Goal: Find specific page/section: Find specific page/section

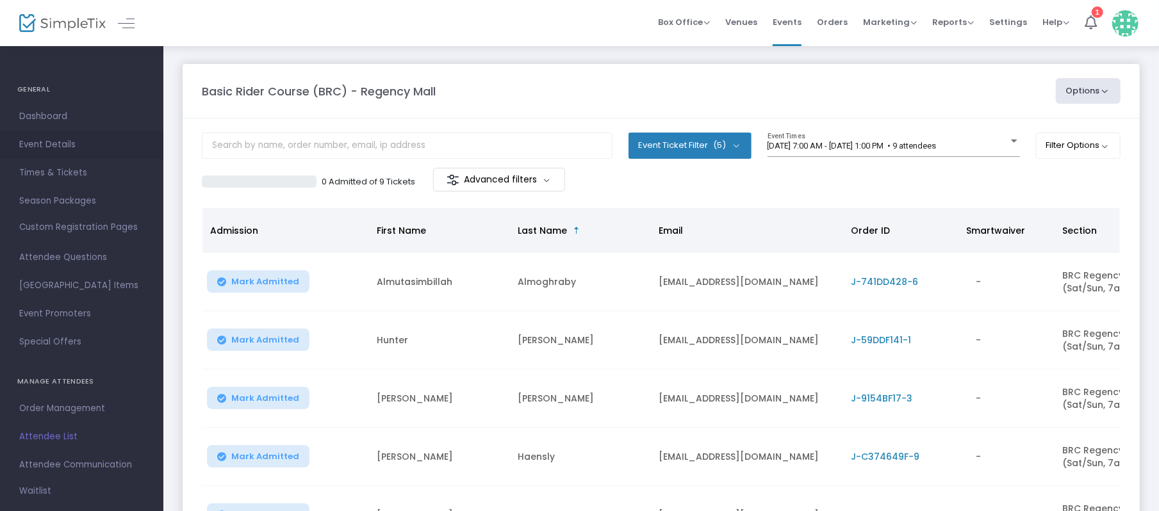
click at [68, 141] on span "Event Details" at bounding box center [81, 145] width 125 height 17
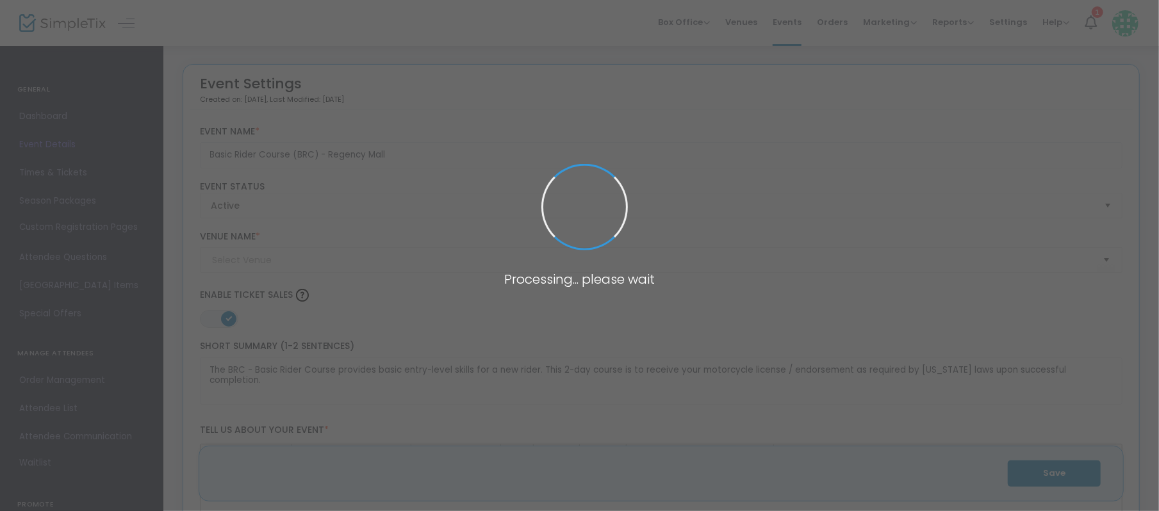
type input "Regency Mall - JMST"
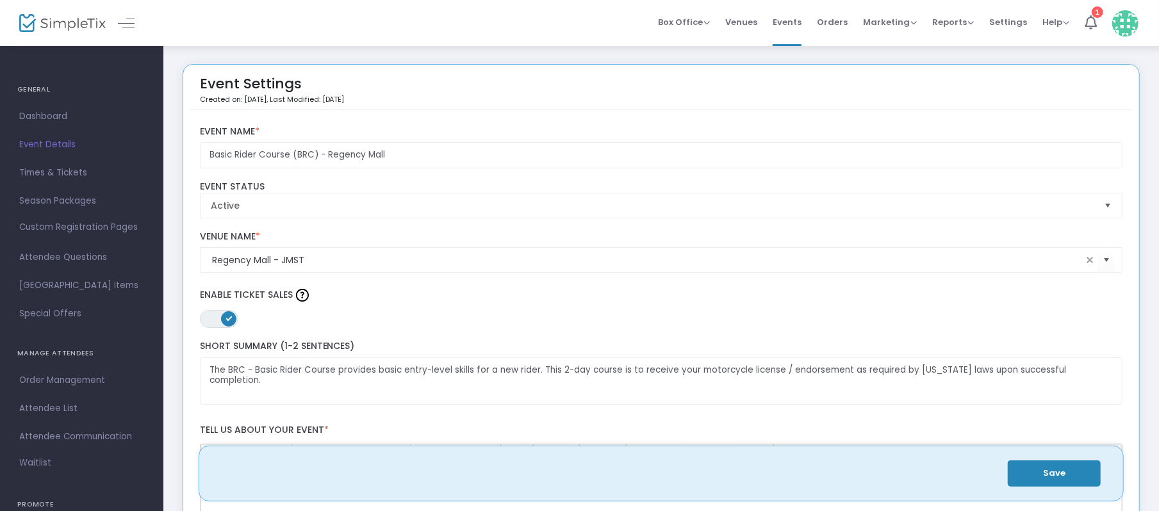
click at [63, 21] on img at bounding box center [62, 23] width 87 height 19
